Goal: Information Seeking & Learning: Find specific fact

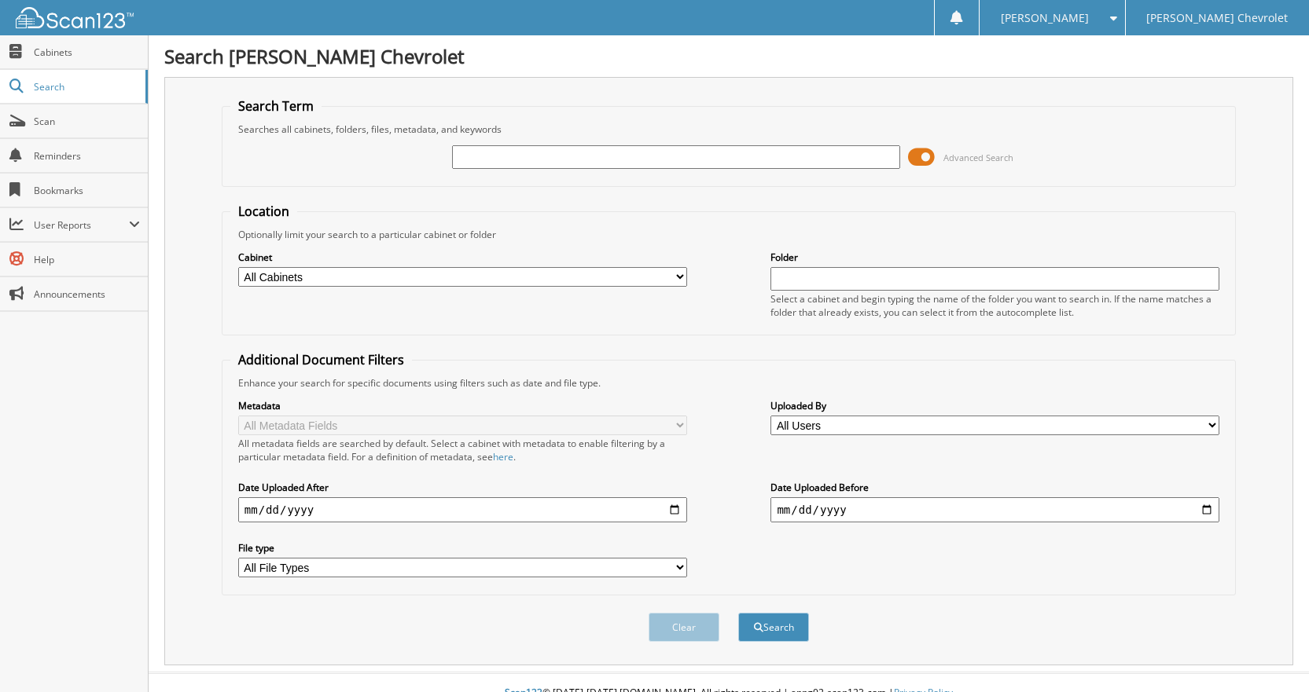
click at [499, 162] on input "text" at bounding box center [676, 157] width 449 height 24
type input "[GEOGRAPHIC_DATA]"
click at [738, 613] on button "Search" at bounding box center [773, 627] width 71 height 29
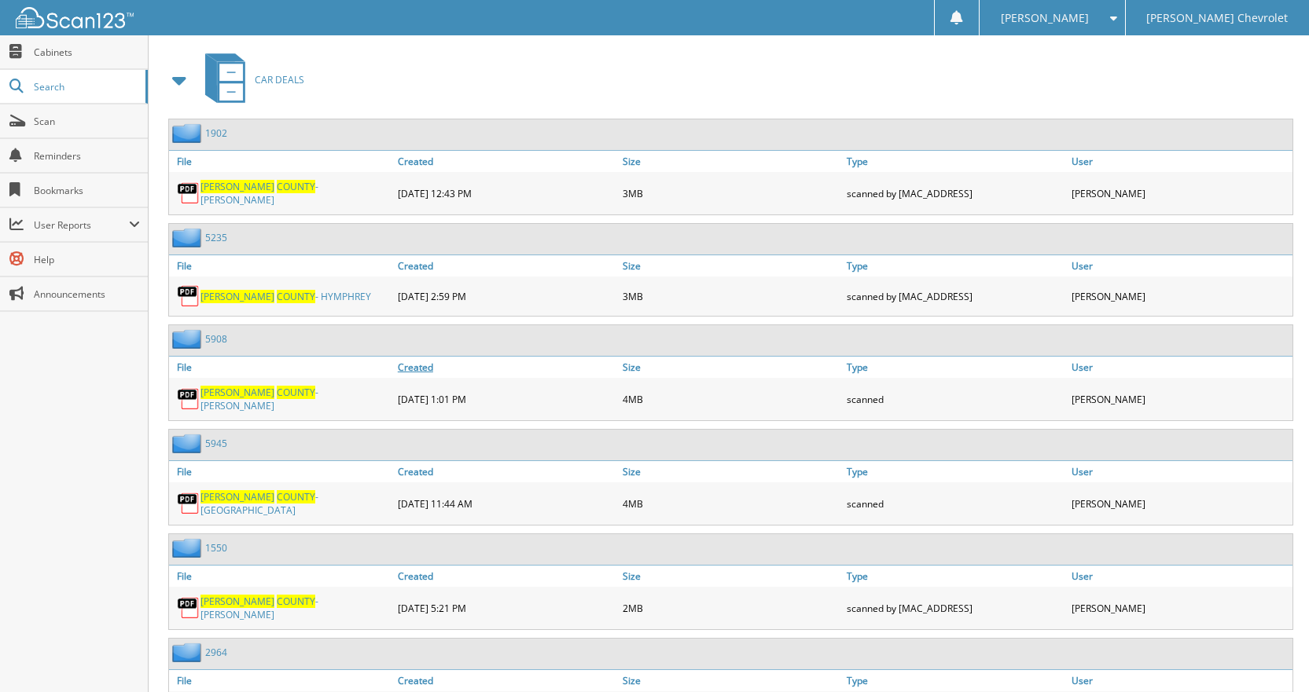
scroll to position [707, 0]
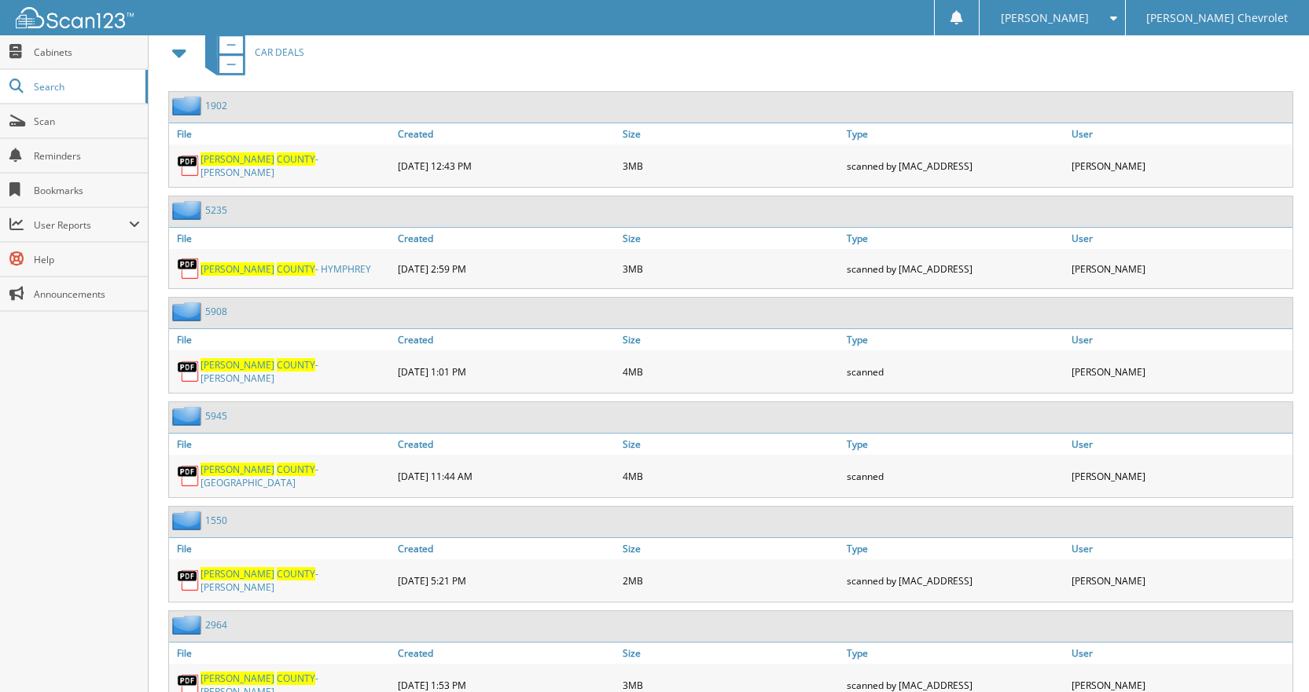
click at [277, 364] on span "COUNTY" at bounding box center [296, 364] width 39 height 13
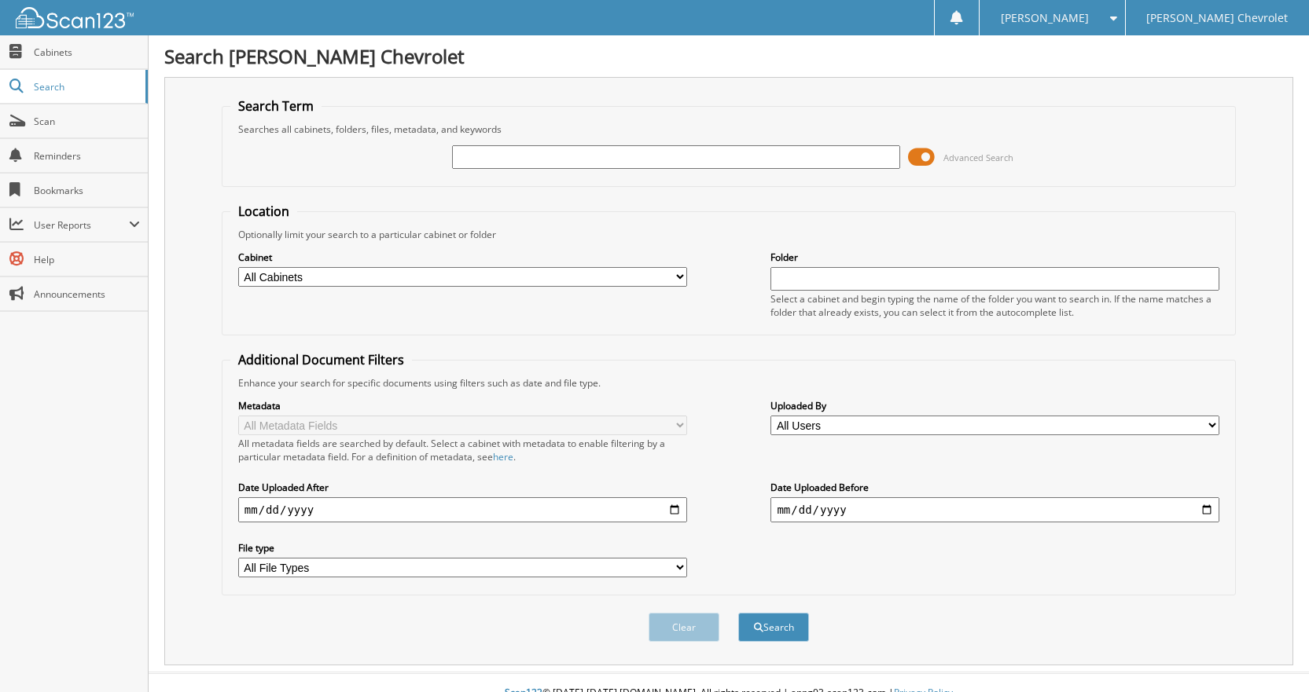
drag, startPoint x: 534, startPoint y: 155, endPoint x: 511, endPoint y: 171, distance: 27.7
click at [533, 155] on input "text" at bounding box center [676, 157] width 449 height 24
click at [494, 163] on input "text" at bounding box center [676, 157] width 449 height 24
type input "[GEOGRAPHIC_DATA]"
click at [920, 158] on span at bounding box center [921, 157] width 27 height 24
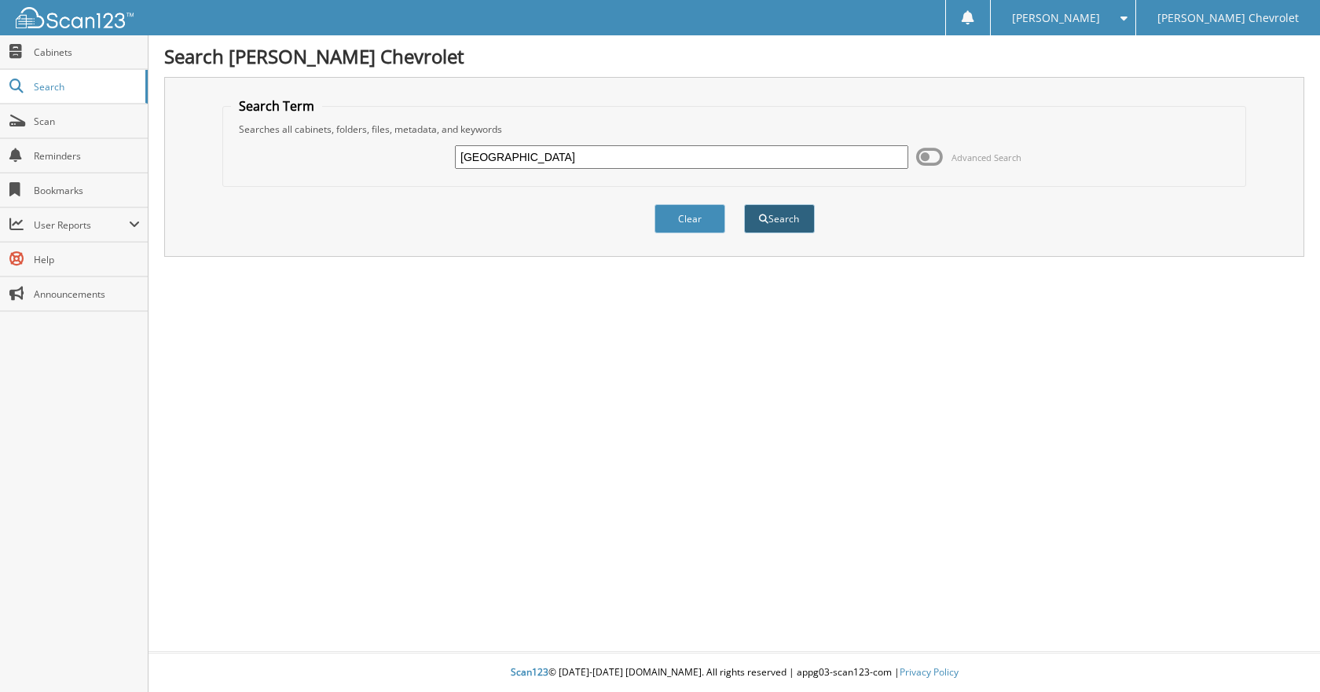
click at [788, 218] on button "Search" at bounding box center [779, 218] width 71 height 29
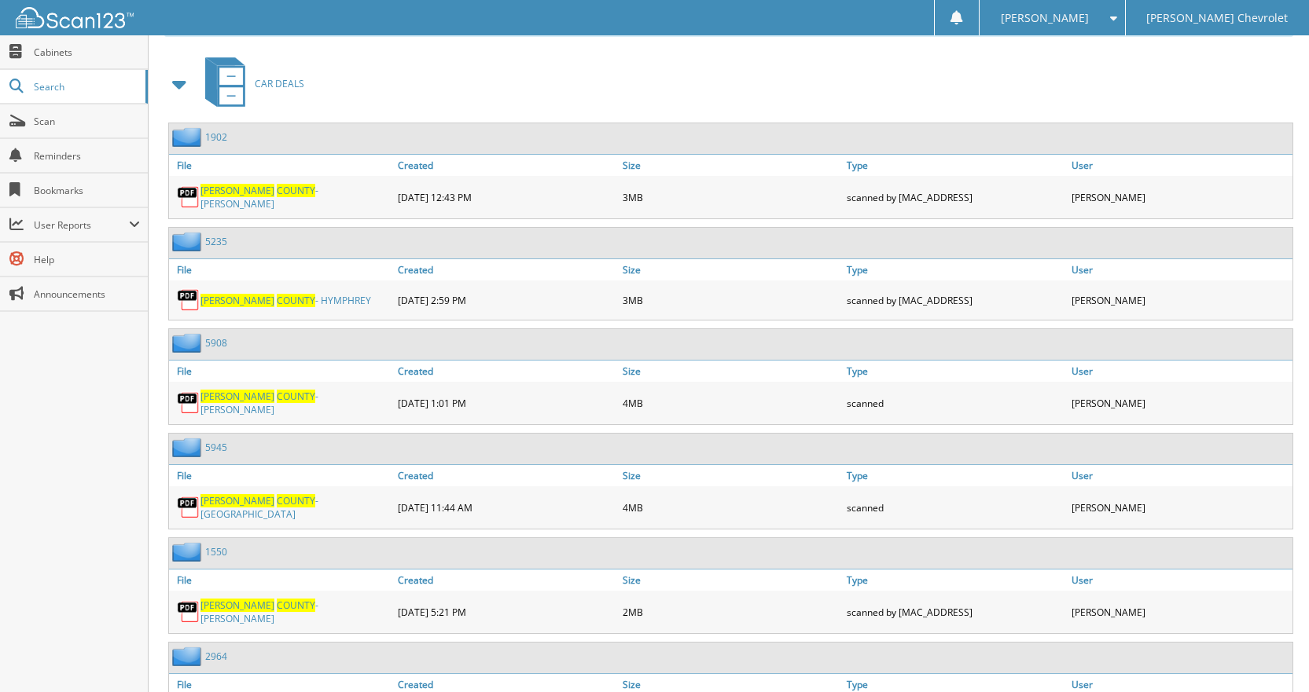
scroll to position [707, 0]
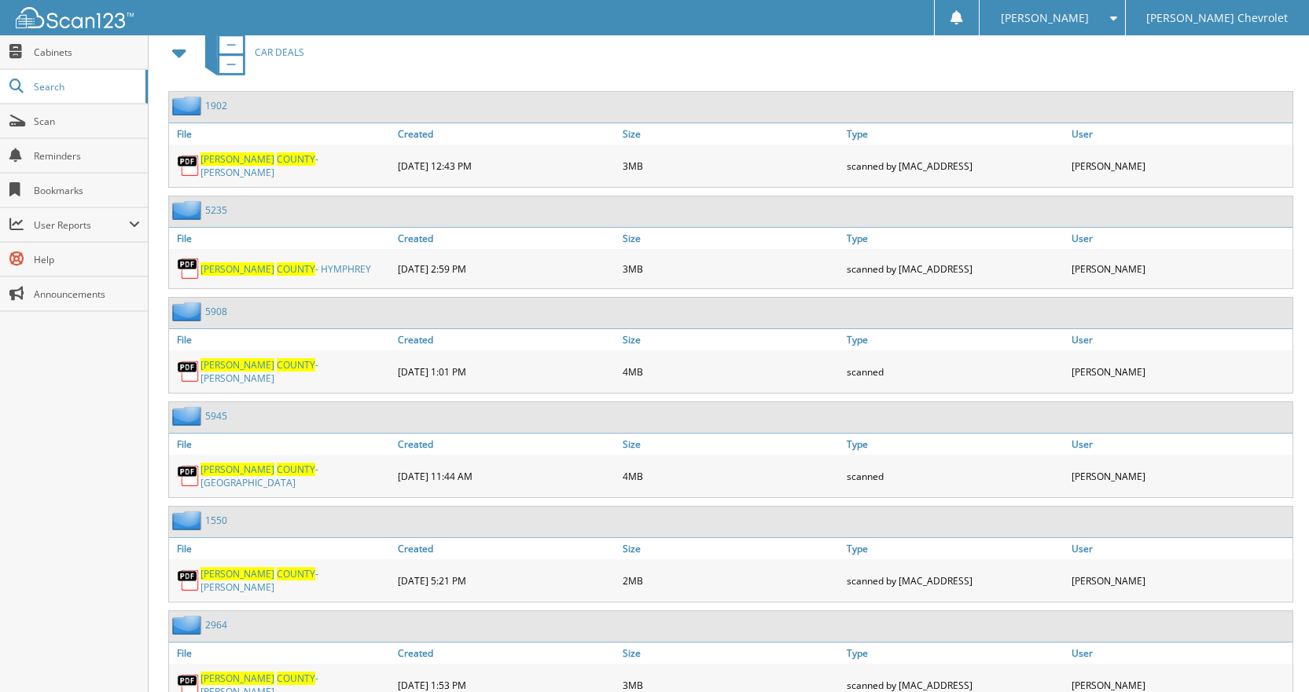
click at [277, 363] on span "COUNTY" at bounding box center [296, 364] width 39 height 13
